Goal: Task Accomplishment & Management: Use online tool/utility

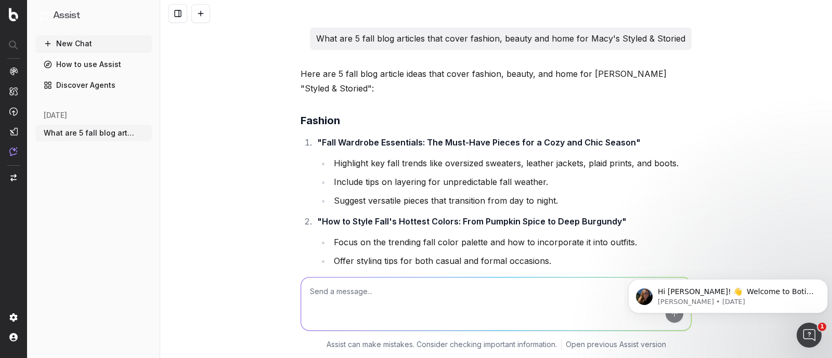
scroll to position [39154, 0]
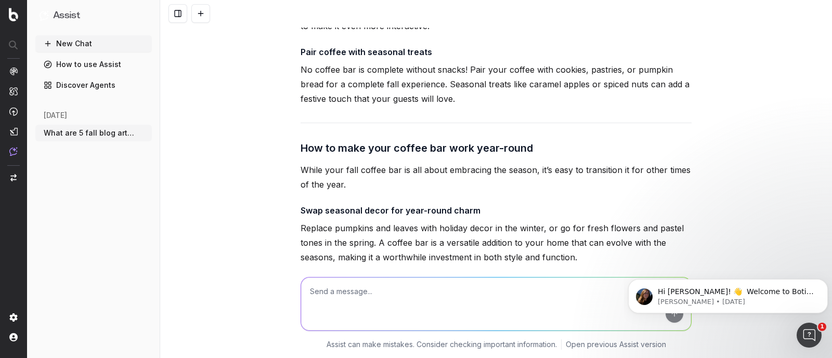
click at [367, 285] on textarea at bounding box center [496, 304] width 390 height 53
paste textarea "Fall Accessories Made Easy: Scarves, Hats, and Bags You’ll Love"
click at [302, 294] on textarea "Fall Accessories Made Easy: Scarves, Hats, and Bags You’ll Love" at bounding box center [496, 304] width 390 height 53
type textarea "Write SEO Content Brief and SEO Blog Article for Fall Accessories Made Easy: Sc…"
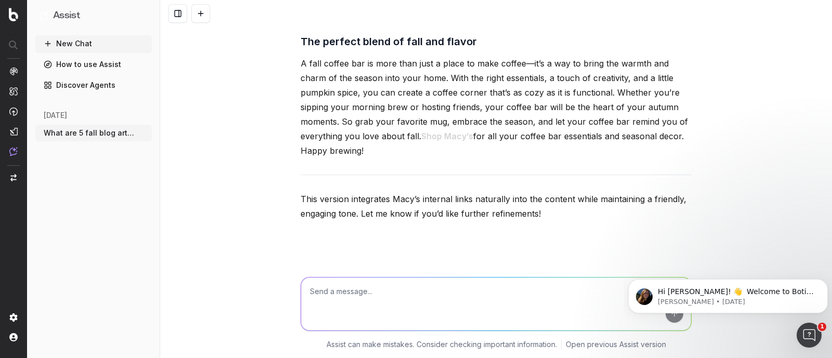
scroll to position [39419, 0]
drag, startPoint x: 296, startPoint y: 144, endPoint x: 461, endPoint y: 289, distance: 219.2
click at [461, 289] on div "What are 5 fall blog articles that cover fashion, beauty and home for Macy's St…" at bounding box center [496, 179] width 672 height 358
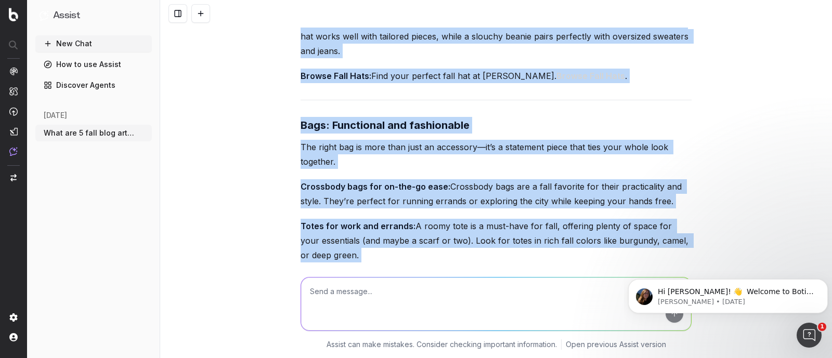
scroll to position [42618, 0]
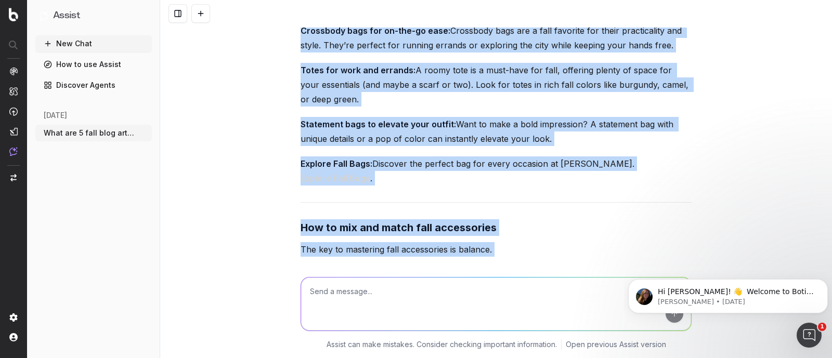
copy div "Lore Ipsum Dolo Sitametcons Adip Elit: Seddoei, Temp, inc Utla Etd’ma Aliq Enim…"
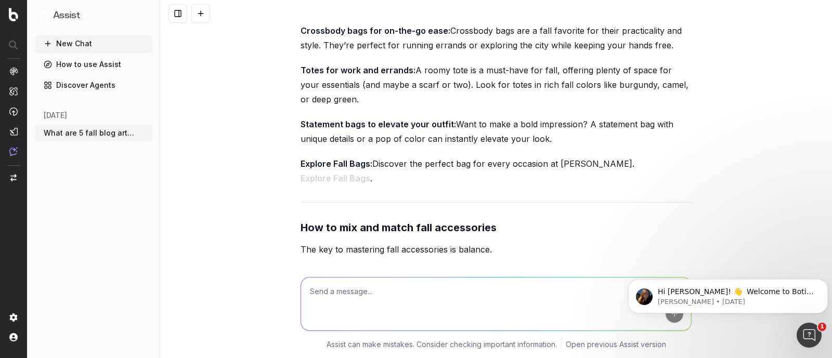
click at [398, 314] on textarea at bounding box center [496, 304] width 390 height 53
paste textarea "Lor ipsum do sitametc adip elitseddoei Temporincid utlab etd ma aliquaenim admi…"
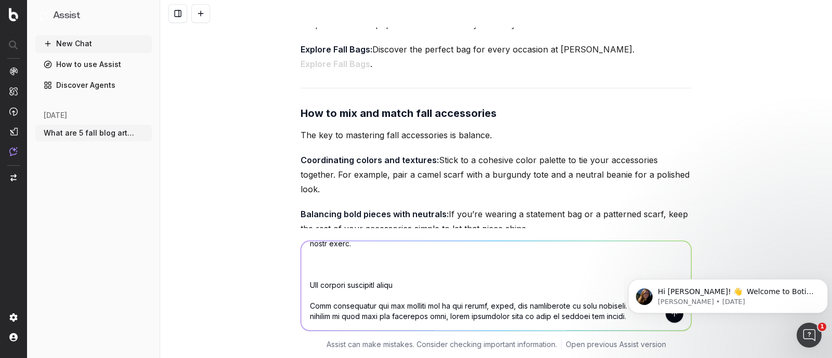
scroll to position [42739, 0]
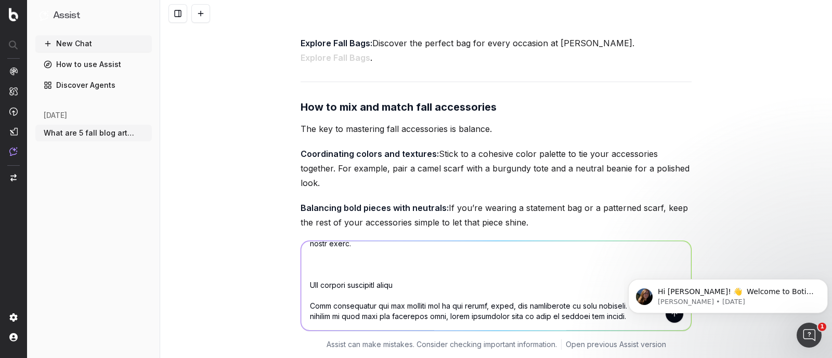
type textarea "Loremi: Dol sitam co adipisci elit seddoeiusmo Temporincid utlab etd ma aliquae…"
click at [669, 305] on button "submit" at bounding box center [675, 314] width 18 height 18
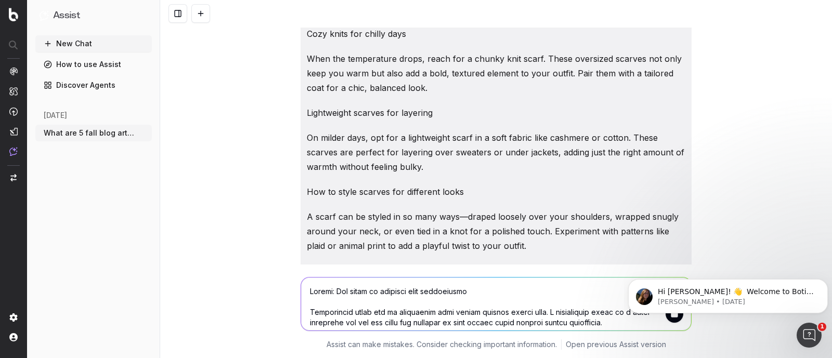
scroll to position [43741, 0]
